Goal: Find specific page/section: Find specific page/section

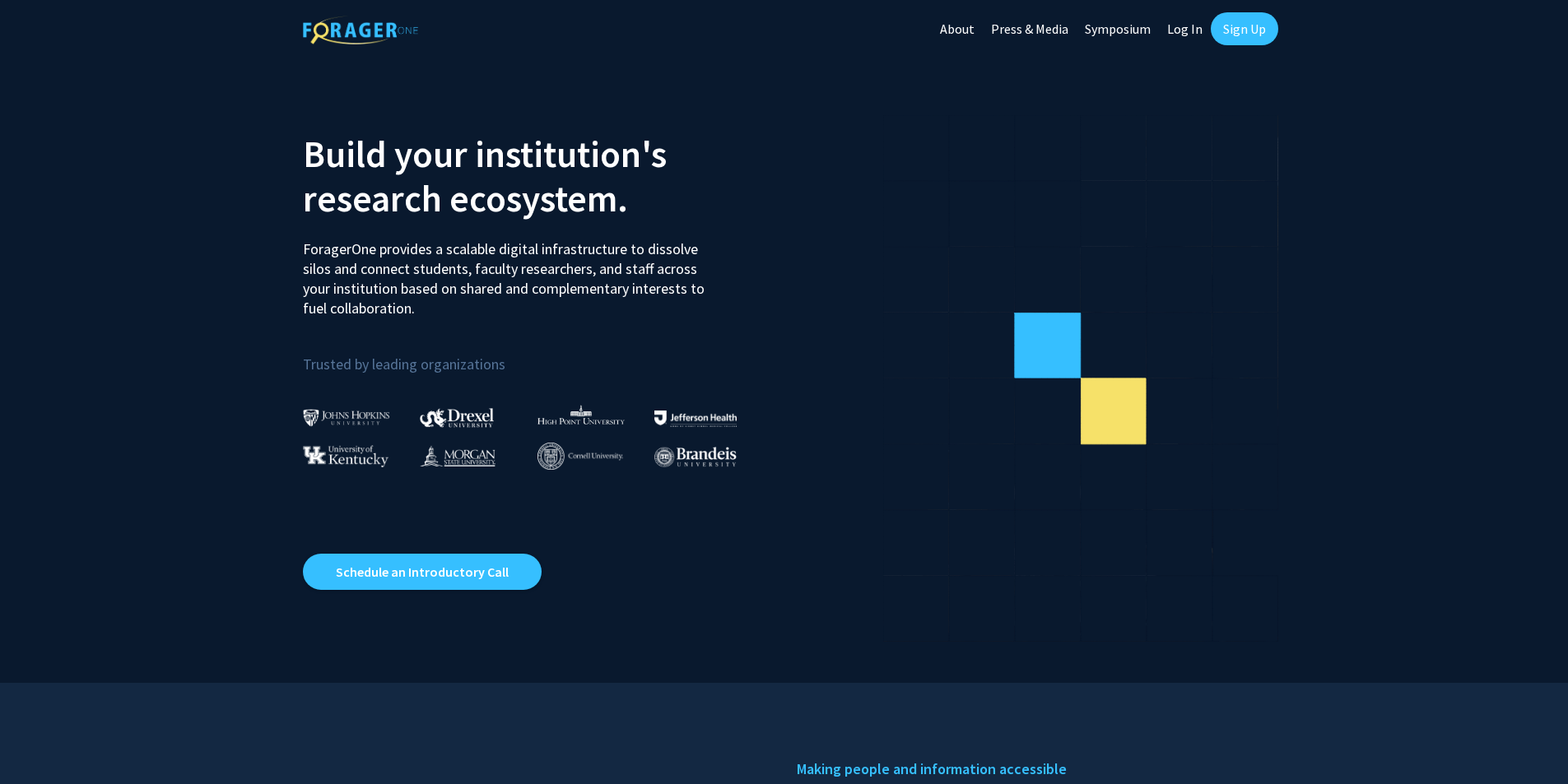
click at [1183, 32] on link "Log In" at bounding box center [1184, 29] width 52 height 58
select select
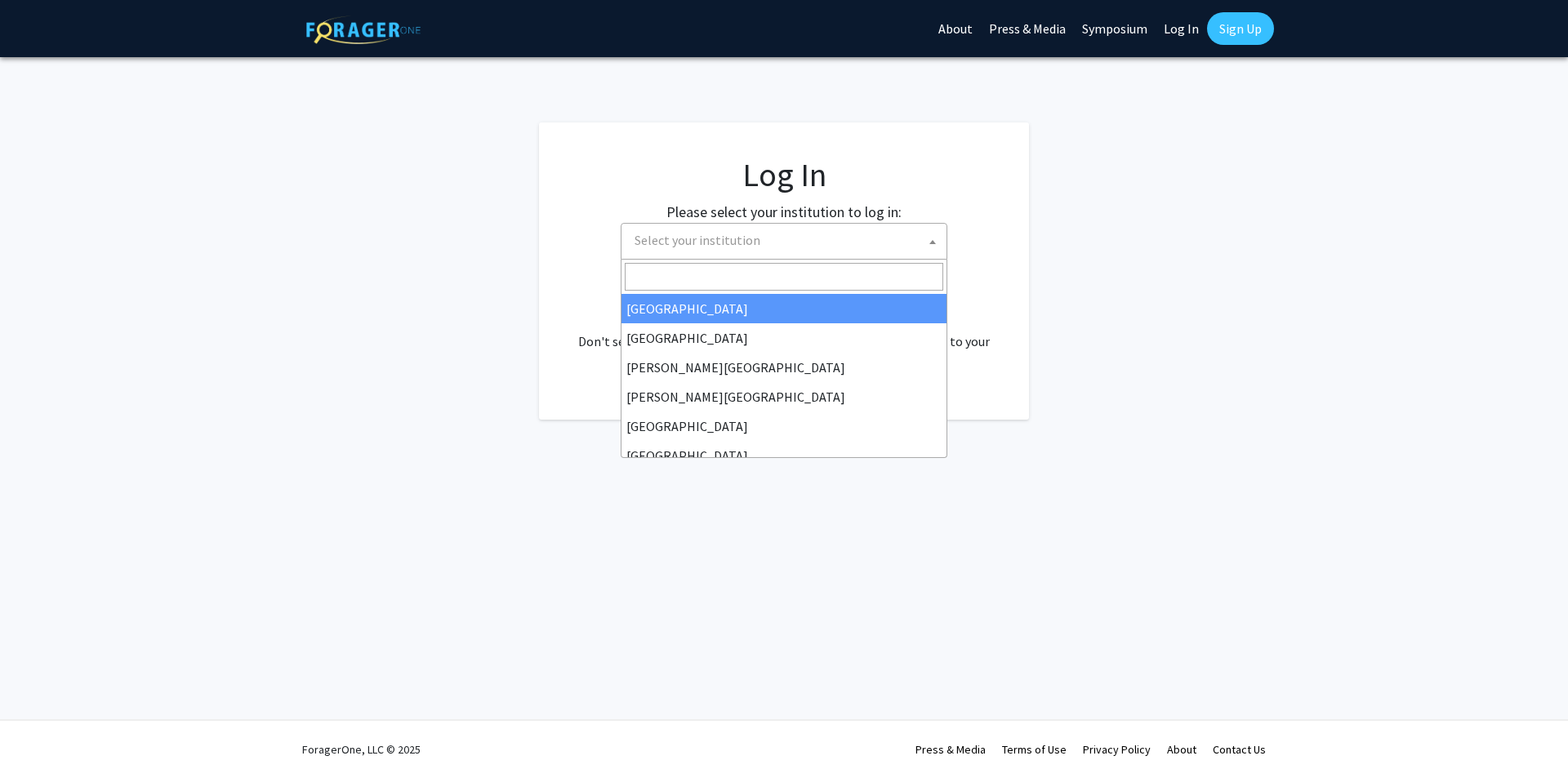
click at [790, 237] on span "Select your institution" at bounding box center [787, 241] width 318 height 34
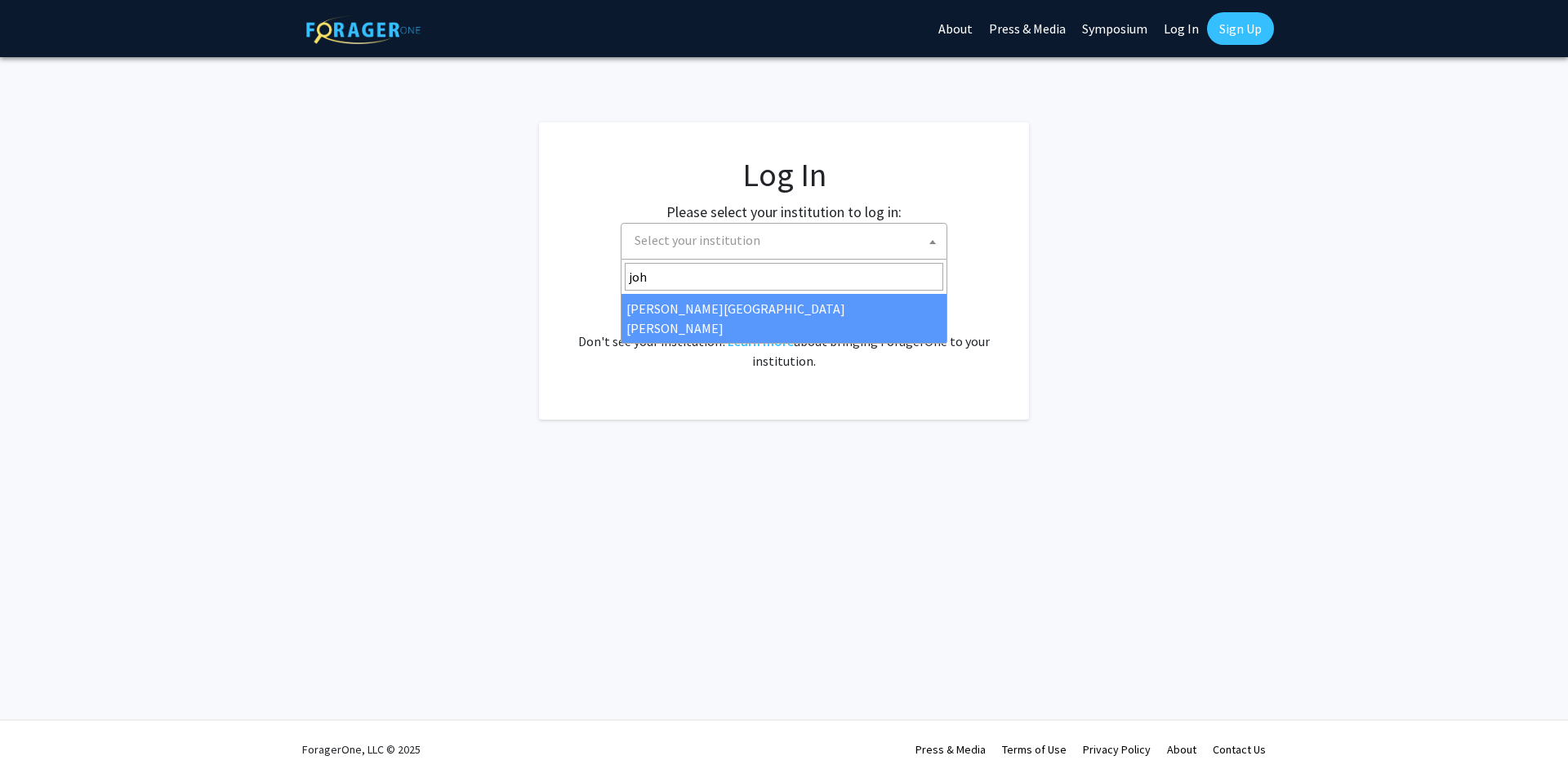
type input "joh"
drag, startPoint x: 731, startPoint y: 306, endPoint x: 727, endPoint y: 322, distance: 16.5
select select "1"
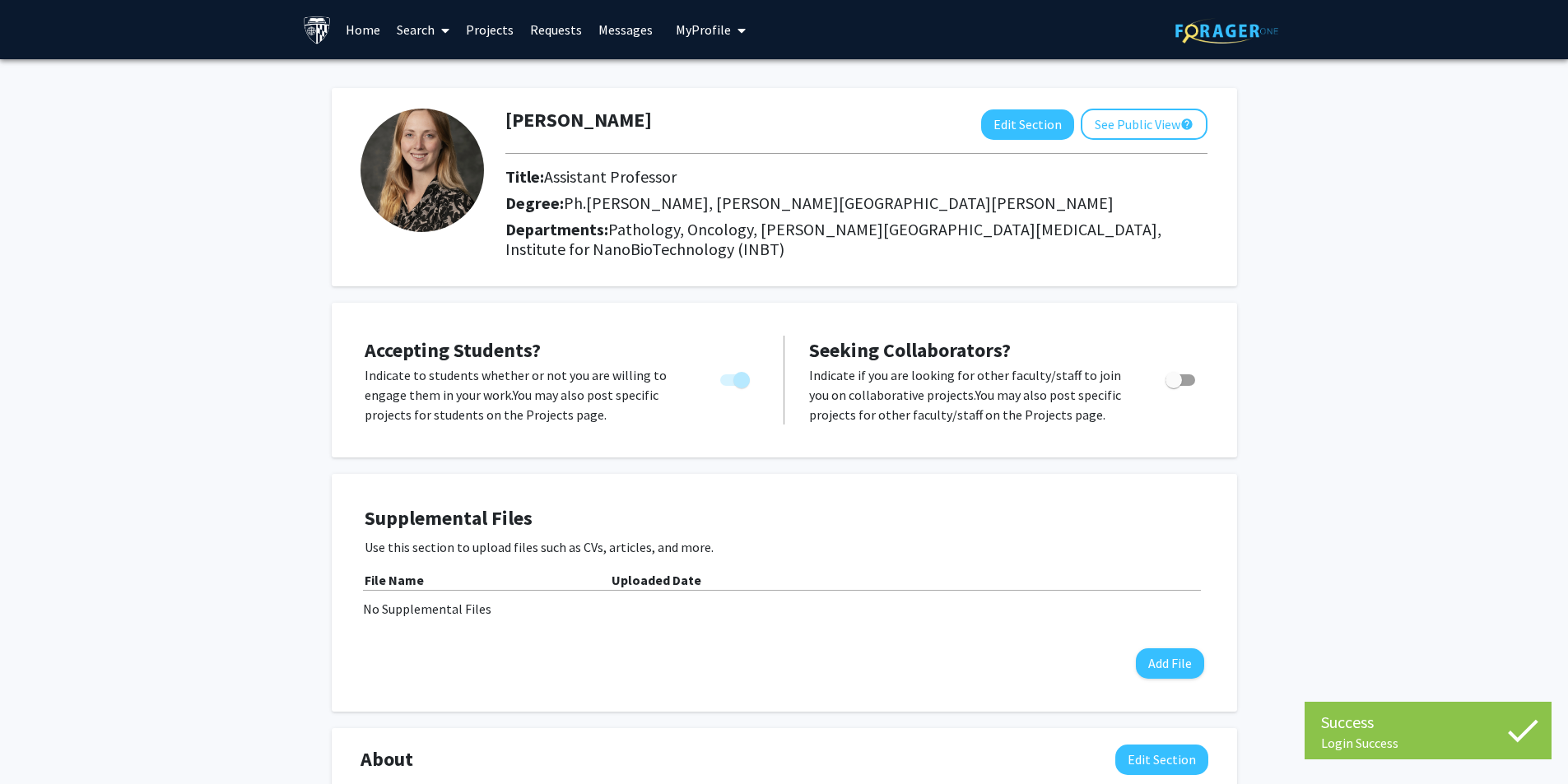
click at [621, 29] on link "Messages" at bounding box center [625, 30] width 70 height 58
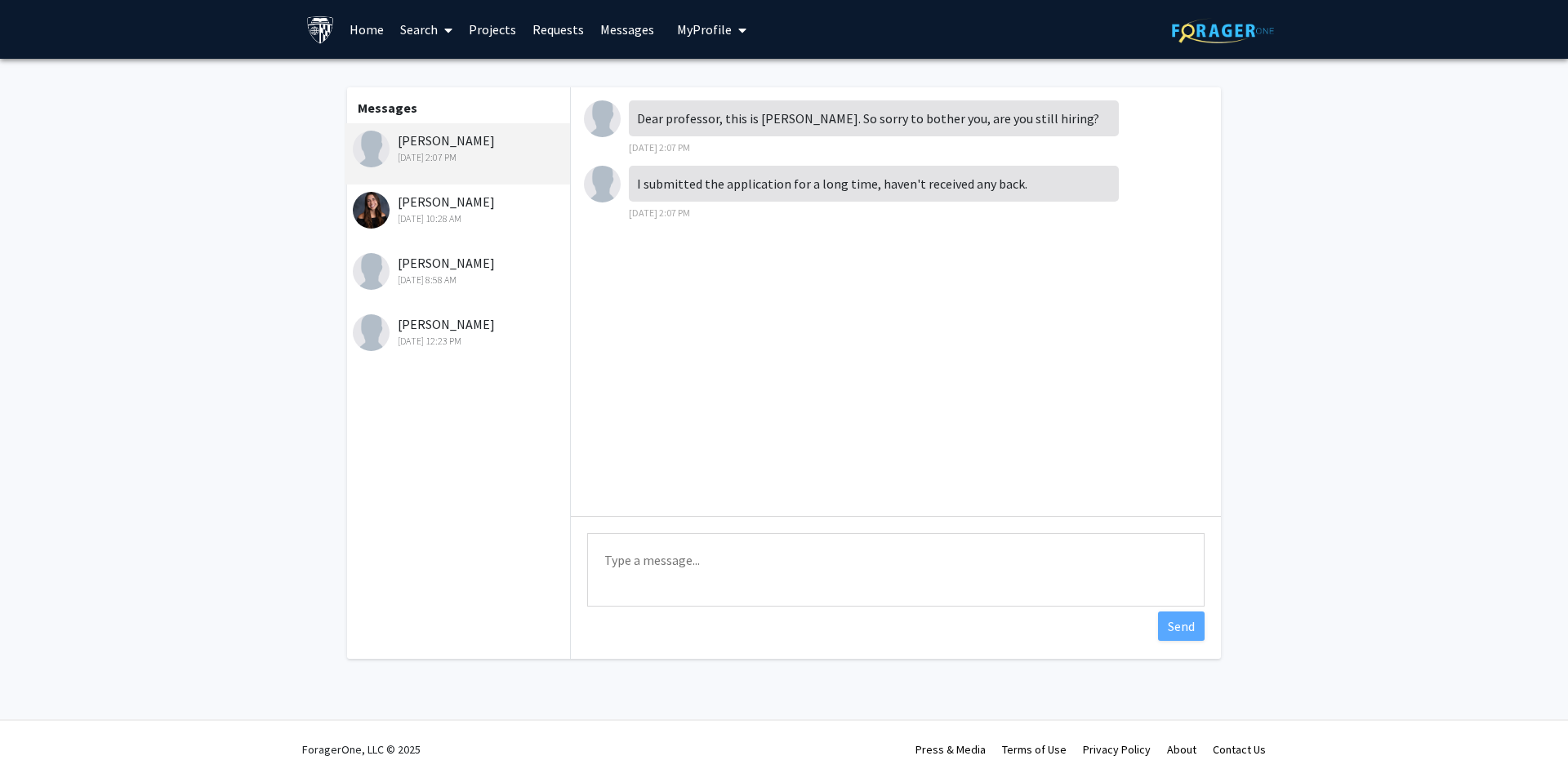
click at [485, 29] on link "Projects" at bounding box center [493, 29] width 64 height 57
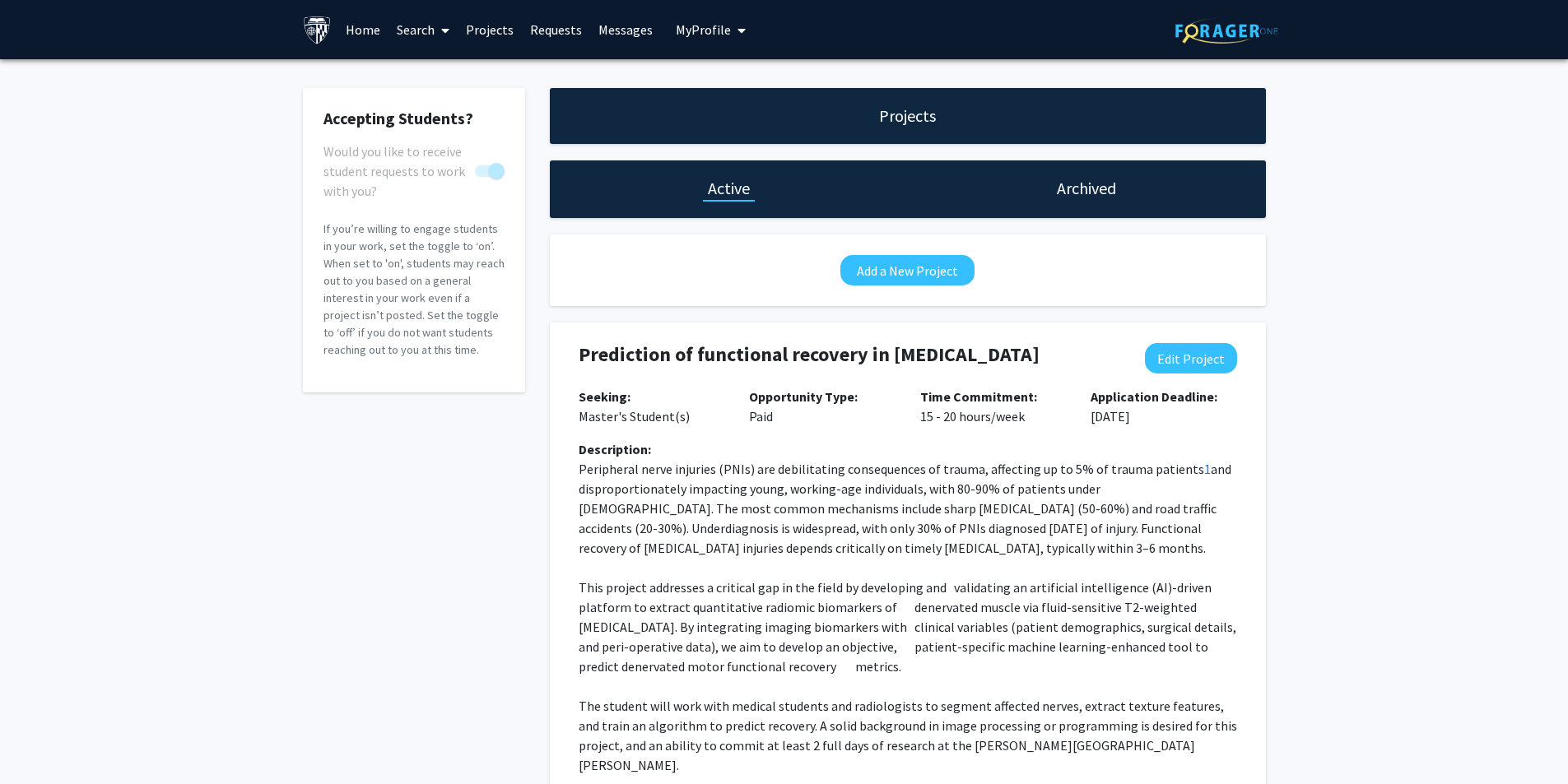
click at [434, 32] on link "Search" at bounding box center [423, 30] width 69 height 58
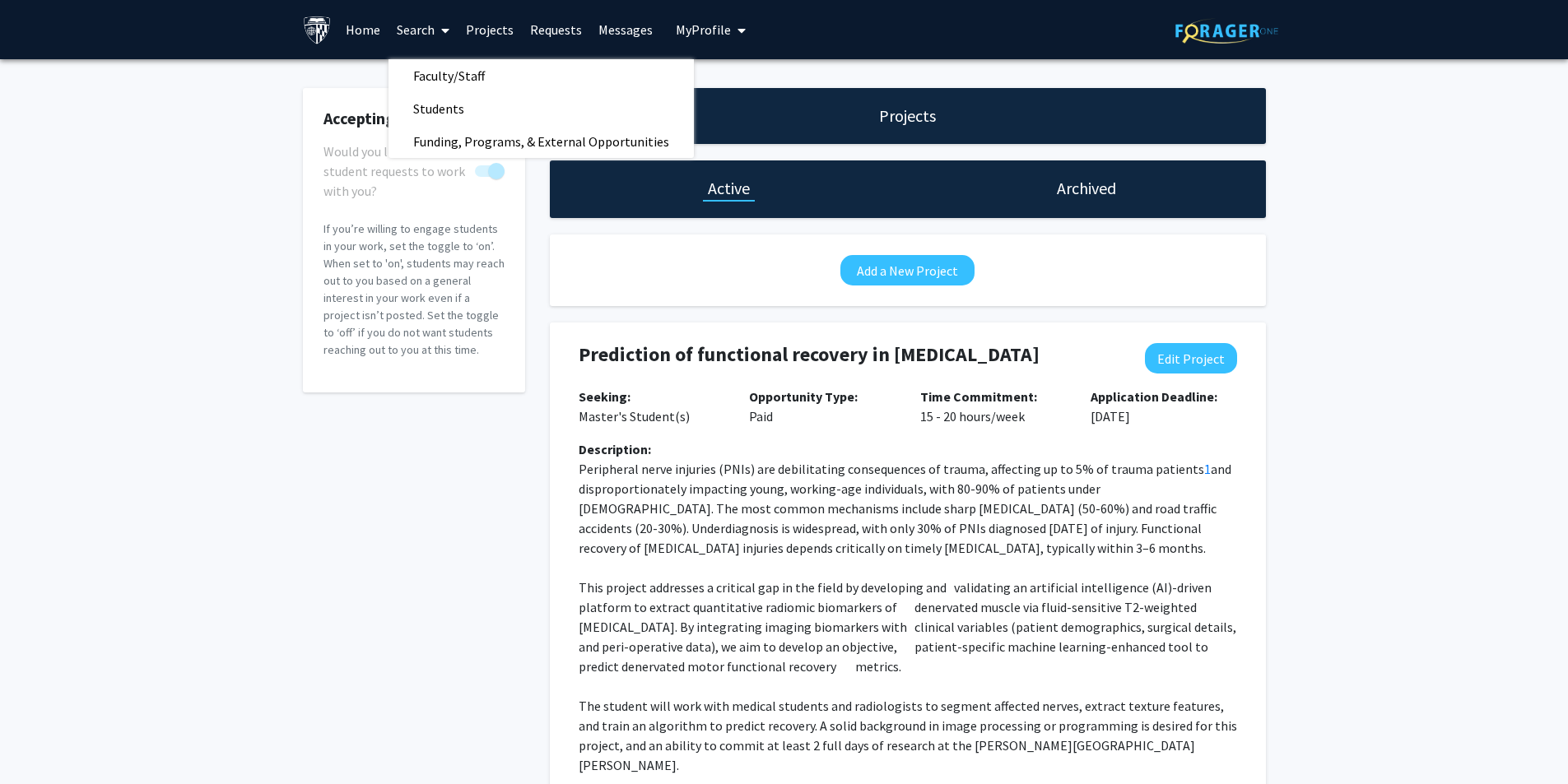
click at [531, 35] on link "Requests" at bounding box center [556, 30] width 68 height 58
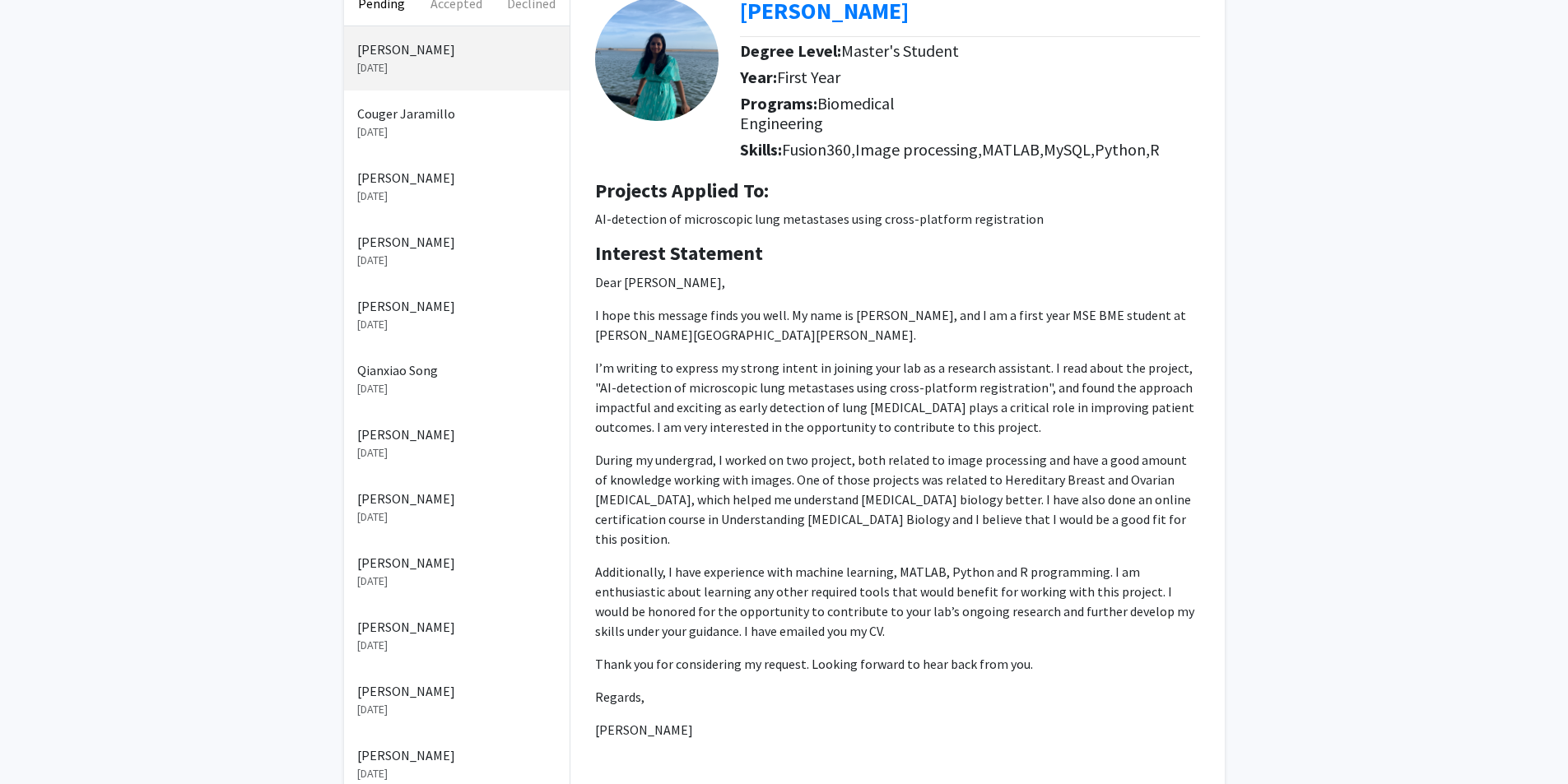
scroll to position [82, 0]
